Goal: Check status: Check status

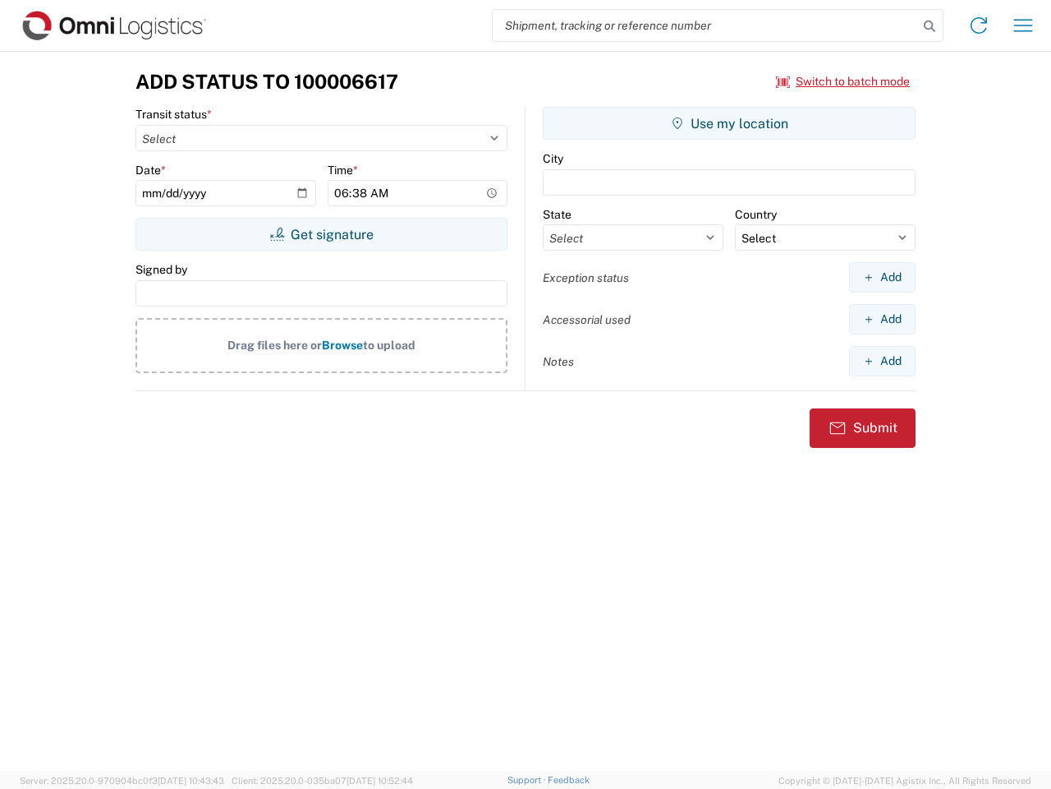
click at [706, 25] on input "search" at bounding box center [706, 25] width 426 height 31
click at [930, 26] on icon at bounding box center [929, 26] width 23 height 23
click at [979, 25] on icon at bounding box center [979, 25] width 26 height 26
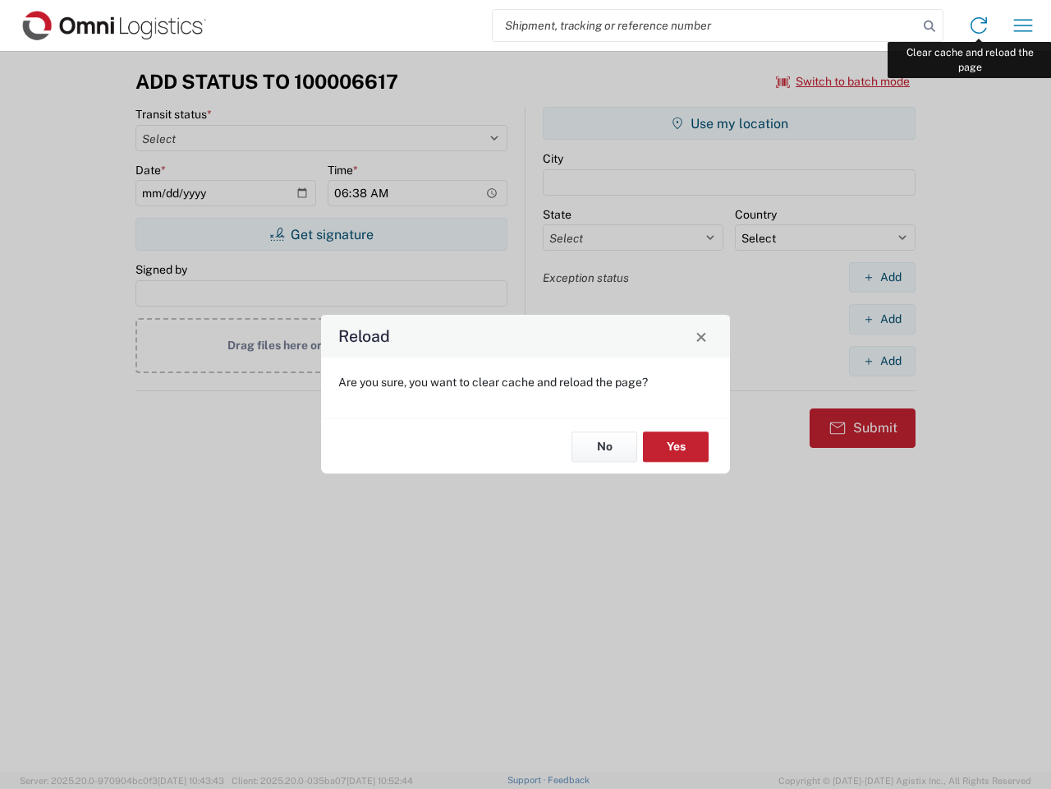
click at [1024, 25] on div "Reload Are you sure, you want to clear cache and reload the page? No Yes" at bounding box center [525, 394] width 1051 height 789
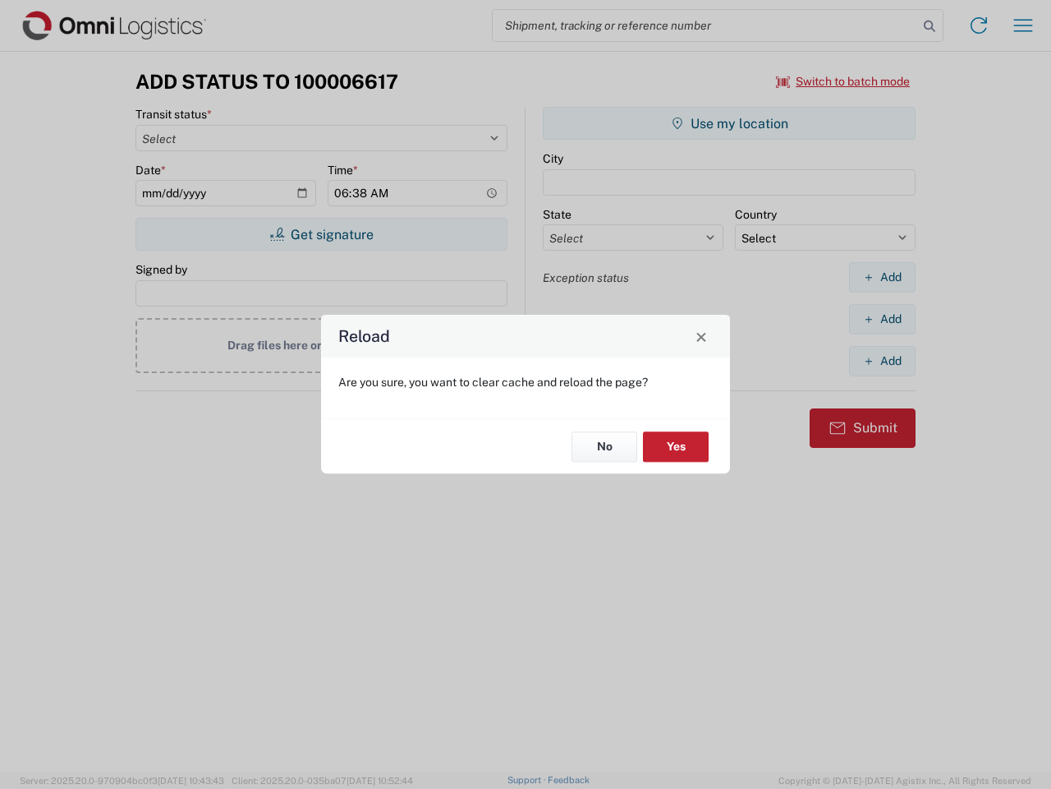
click at [844, 81] on div "Reload Are you sure, you want to clear cache and reload the page? No Yes" at bounding box center [525, 394] width 1051 height 789
click at [321, 234] on div "Reload Are you sure, you want to clear cache and reload the page? No Yes" at bounding box center [525, 394] width 1051 height 789
click at [729, 123] on div "Reload Are you sure, you want to clear cache and reload the page? No Yes" at bounding box center [525, 394] width 1051 height 789
click at [882, 277] on div "Reload Are you sure, you want to clear cache and reload the page? No Yes" at bounding box center [525, 394] width 1051 height 789
click at [882, 319] on div "Reload Are you sure, you want to clear cache and reload the page? No Yes" at bounding box center [525, 394] width 1051 height 789
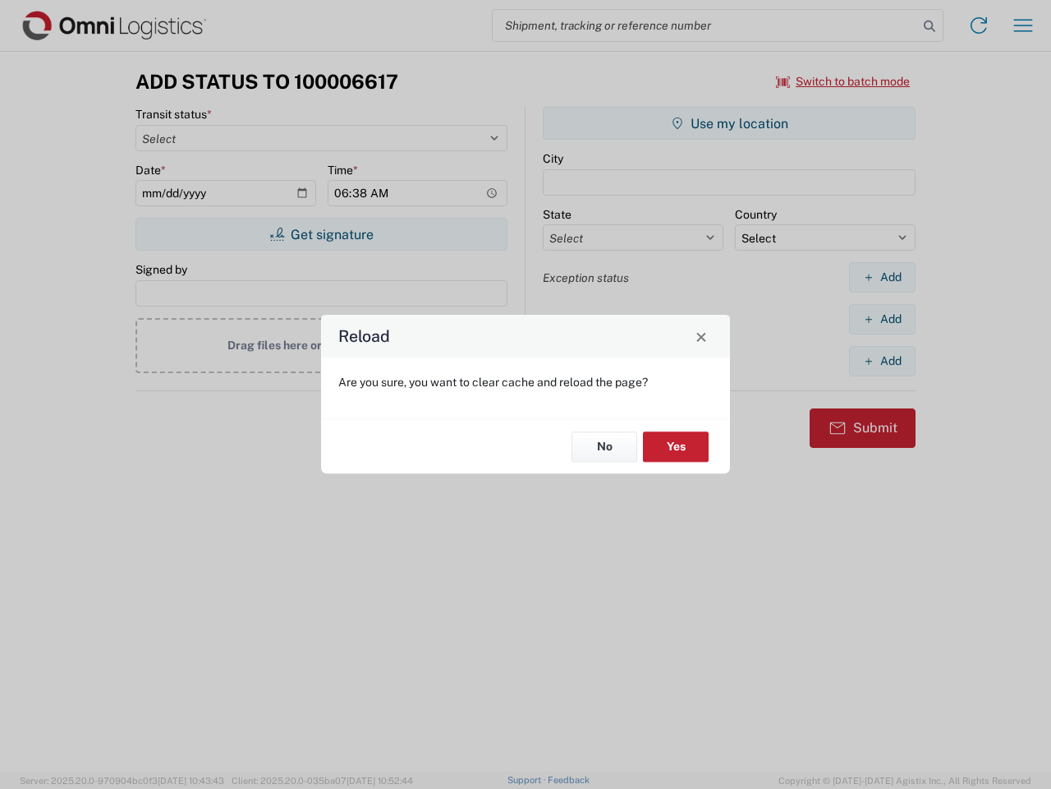
click at [882, 361] on div "Reload Are you sure, you want to clear cache and reload the page? No Yes" at bounding box center [525, 394] width 1051 height 789
